Goal: Task Accomplishment & Management: Manage account settings

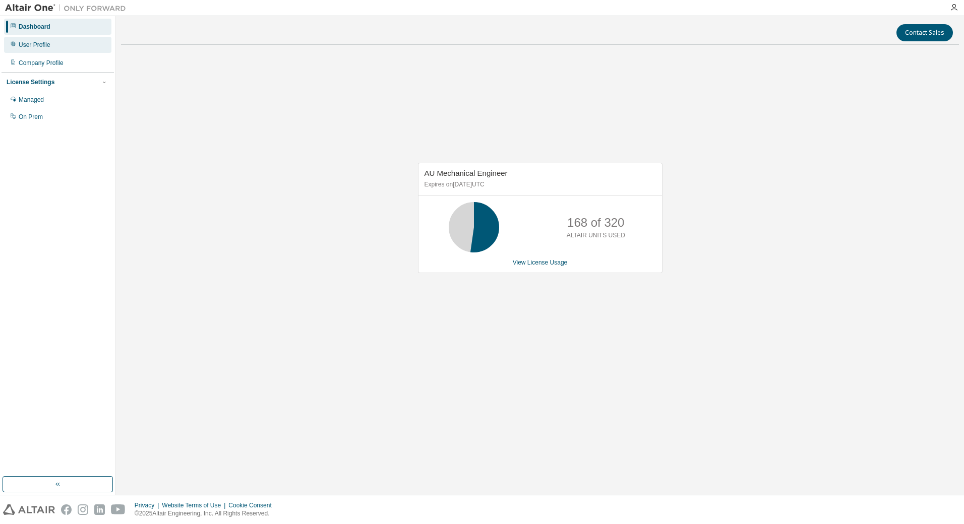
click at [18, 42] on div "User Profile" at bounding box center [57, 45] width 107 height 16
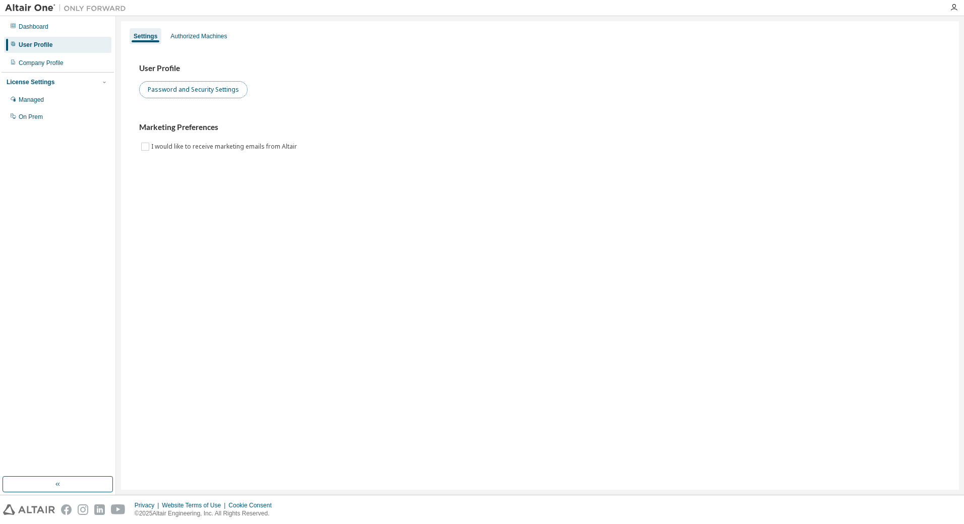
click at [194, 88] on button "Password and Security Settings" at bounding box center [193, 89] width 108 height 17
